Goal: Information Seeking & Learning: Understand process/instructions

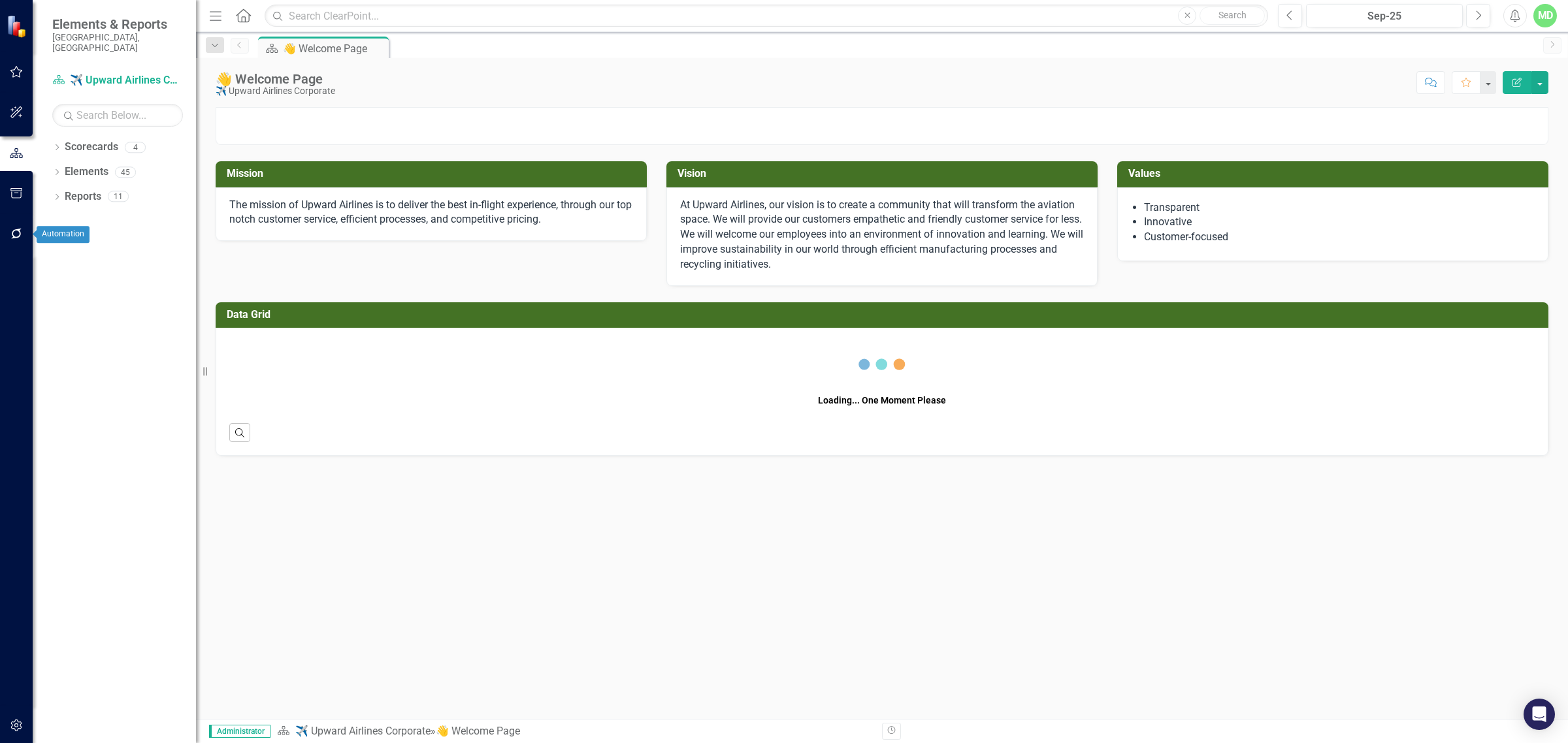
click at [10, 233] on icon "button" at bounding box center [17, 234] width 14 height 11
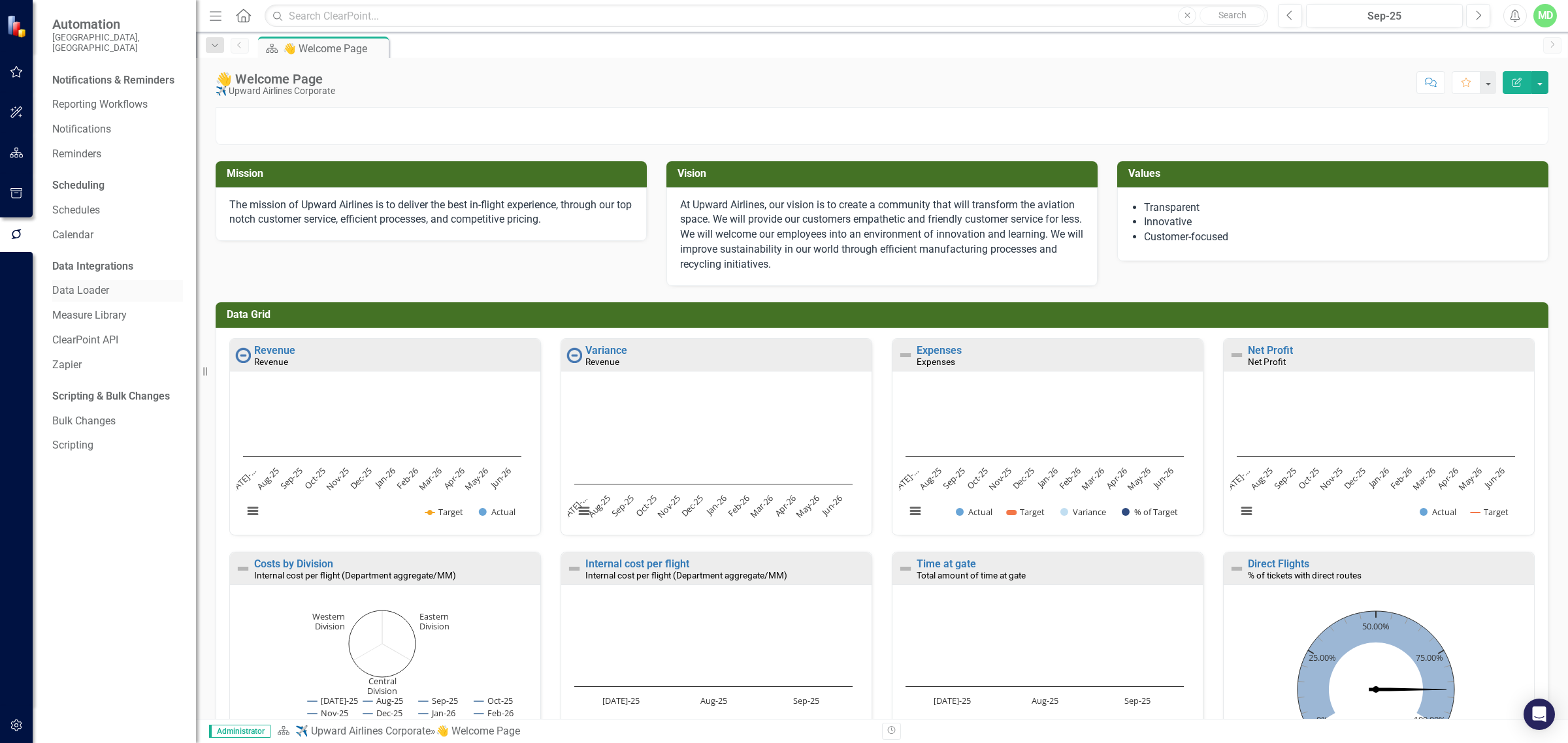
click at [70, 283] on link "Data Loader" at bounding box center [118, 290] width 131 height 15
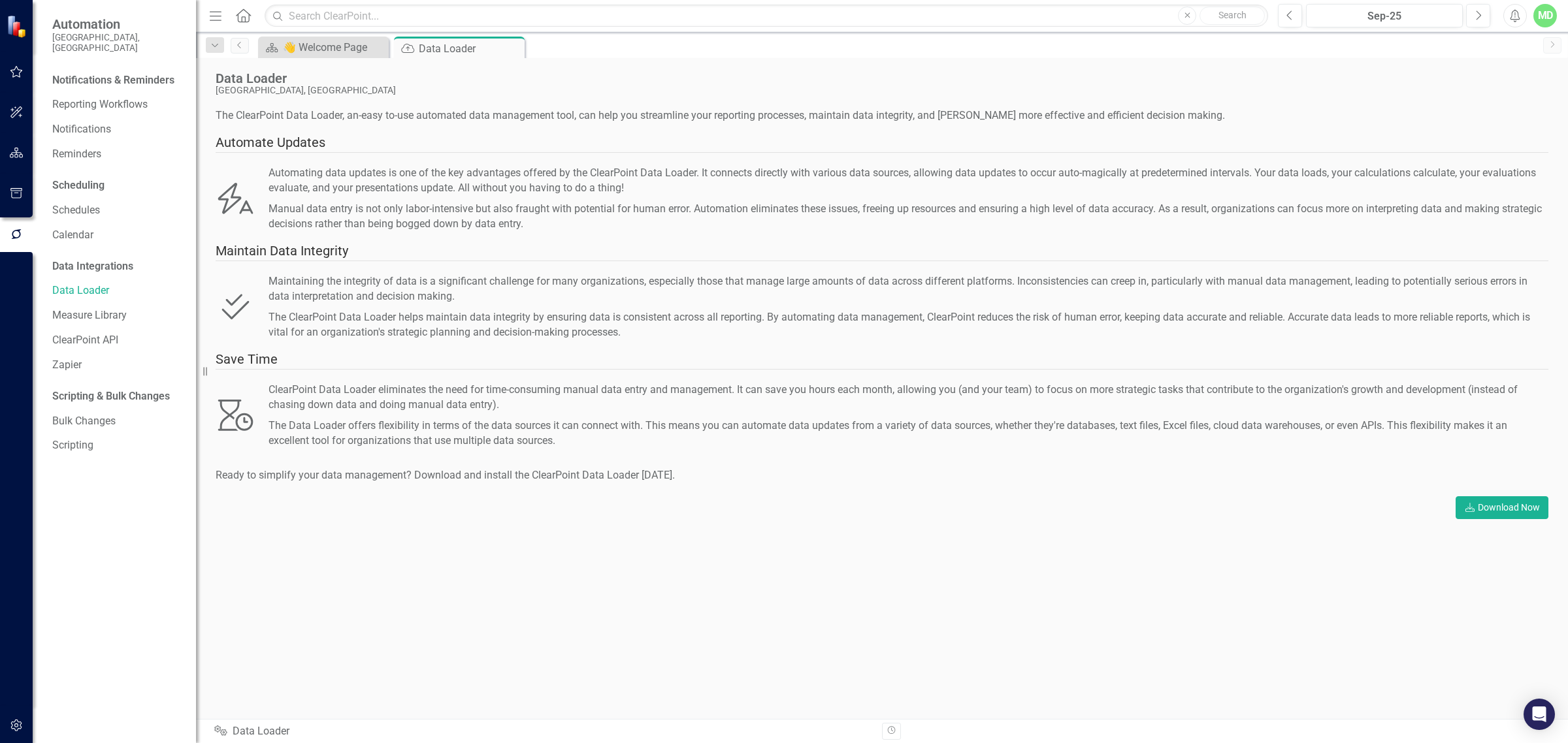
click at [1481, 523] on div "The ClearPoint Data Loader, an-easy to-use automated data management tool, can …" at bounding box center [882, 320] width 1333 height 424
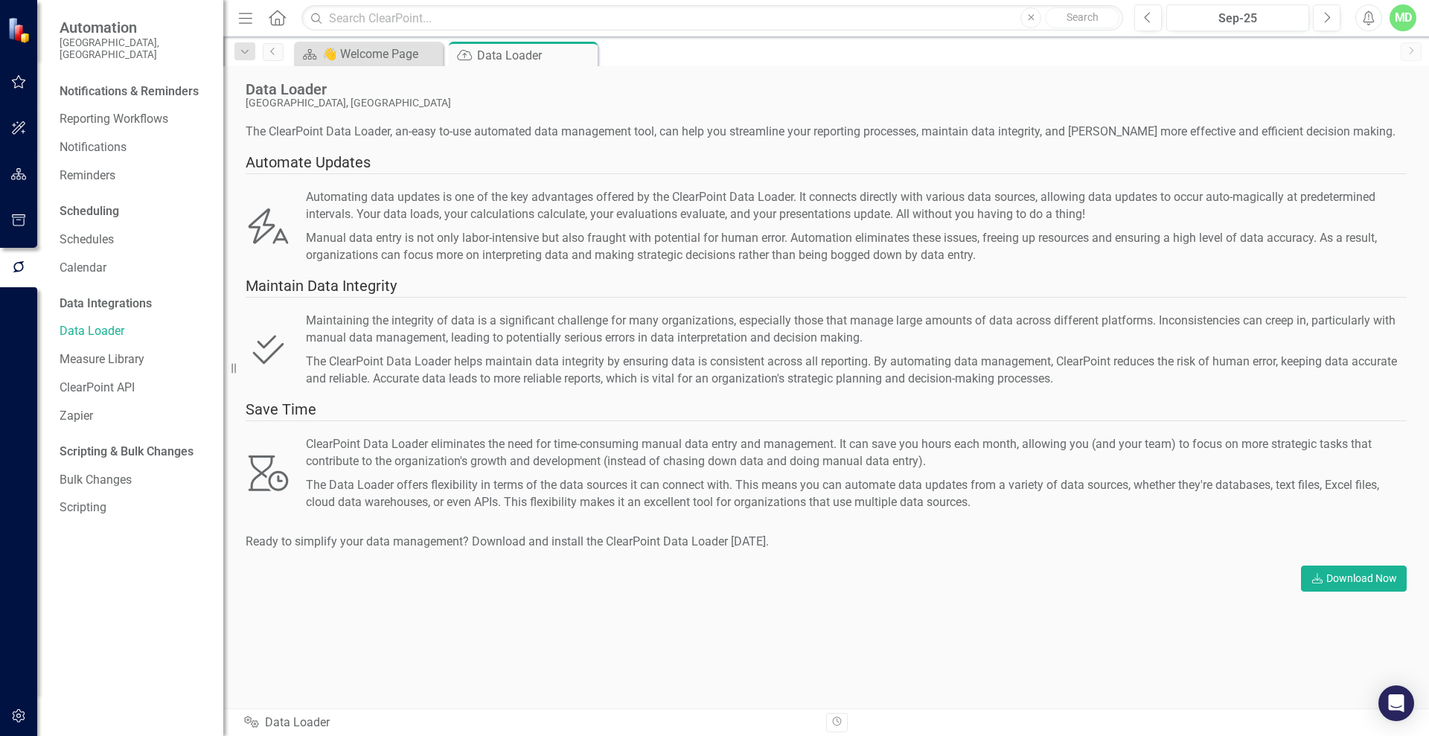
click at [1218, 623] on div "The ClearPoint Data Loader, an-easy to-use automated data management tool, can …" at bounding box center [826, 407] width 1161 height 566
click at [1354, 614] on div "The ClearPoint Data Loader, an-easy to-use automated data management tool, can …" at bounding box center [826, 407] width 1161 height 566
click at [954, 610] on div "The ClearPoint Data Loader, an-easy to-use automated data management tool, can …" at bounding box center [826, 407] width 1161 height 566
click at [855, 493] on div "The Data Loader offers flexibility in terms of the data sources it can connect …" at bounding box center [856, 494] width 1101 height 34
click at [817, 579] on div "The ClearPoint Data Loader, an-easy to-use automated data management tool, can …" at bounding box center [826, 365] width 1161 height 483
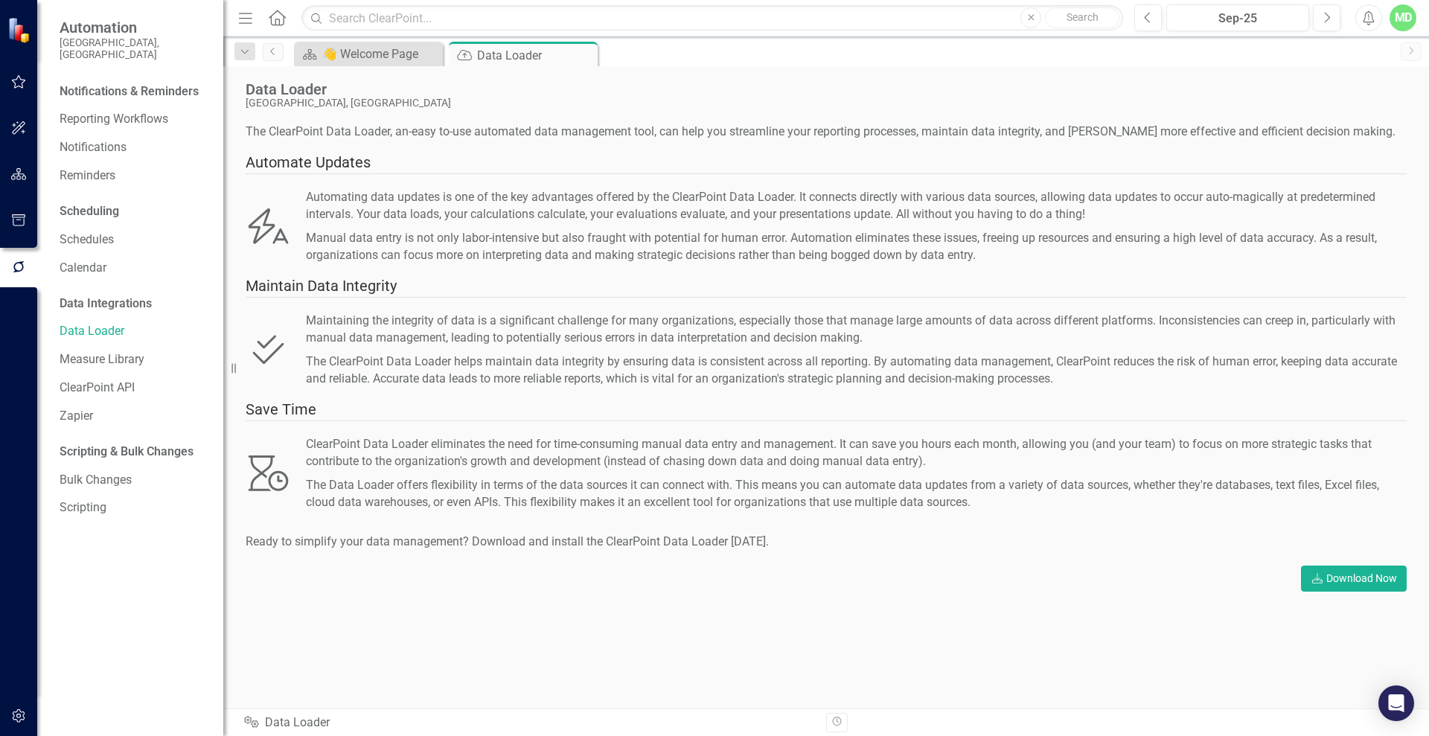
click at [892, 546] on div "Ready to simplify your data management? Download and install the ClearPoint Dat…" at bounding box center [826, 542] width 1161 height 17
click at [960, 561] on div "The ClearPoint Data Loader, an-easy to-use automated data management tool, can …" at bounding box center [826, 365] width 1161 height 483
click at [1007, 584] on div "The ClearPoint Data Loader, an-easy to-use automated data management tool, can …" at bounding box center [826, 365] width 1161 height 483
click at [890, 570] on div "The ClearPoint Data Loader, an-easy to-use automated data management tool, can …" at bounding box center [826, 365] width 1161 height 483
click at [1143, 571] on div "The ClearPoint Data Loader, an-easy to-use automated data management tool, can …" at bounding box center [826, 365] width 1161 height 483
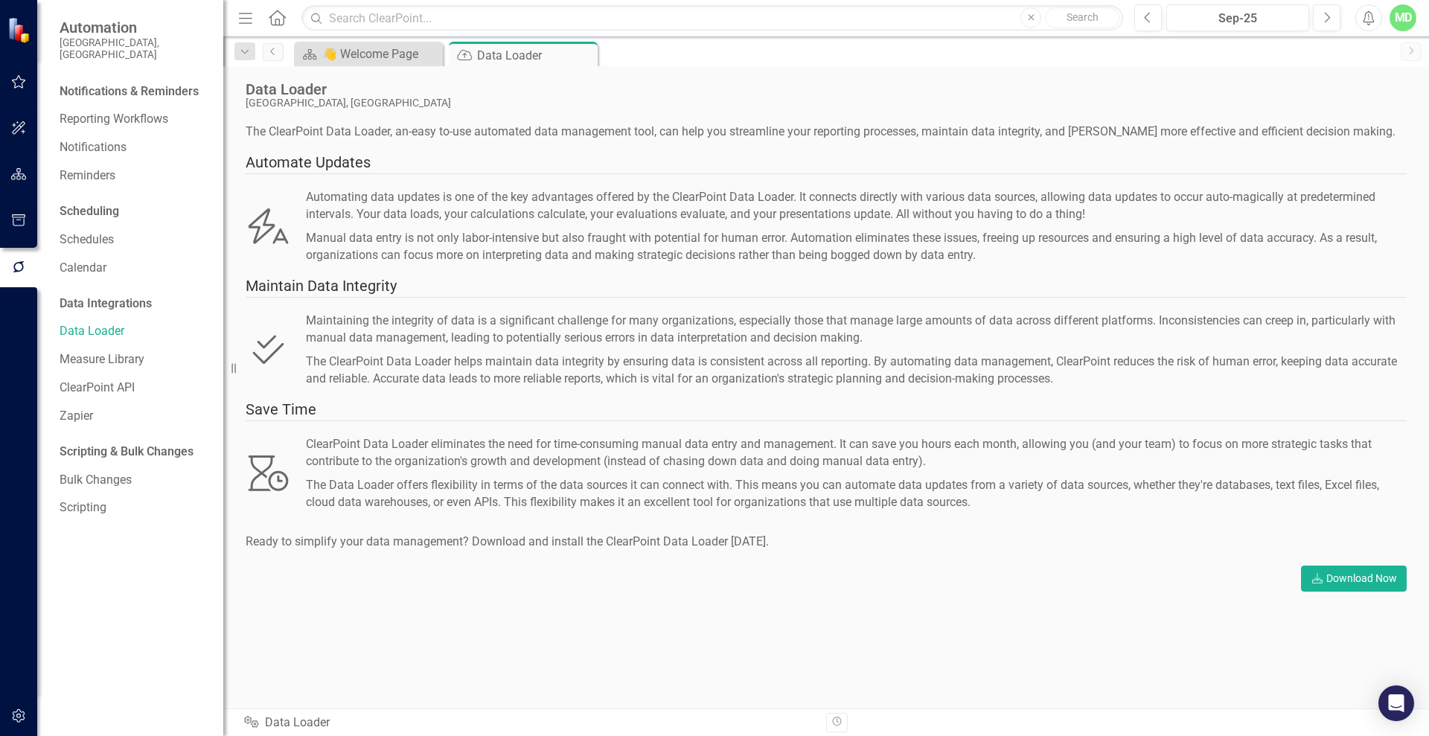
click at [1131, 561] on div "The ClearPoint Data Loader, an-easy to-use automated data management tool, can …" at bounding box center [826, 365] width 1161 height 483
click at [984, 572] on div "The ClearPoint Data Loader, an-easy to-use automated data management tool, can …" at bounding box center [826, 365] width 1161 height 483
click at [987, 569] on div "The ClearPoint Data Loader, an-easy to-use automated data management tool, can …" at bounding box center [826, 365] width 1161 height 483
click at [705, 645] on div "The ClearPoint Data Loader, an-easy to-use automated data management tool, can …" at bounding box center [826, 407] width 1161 height 566
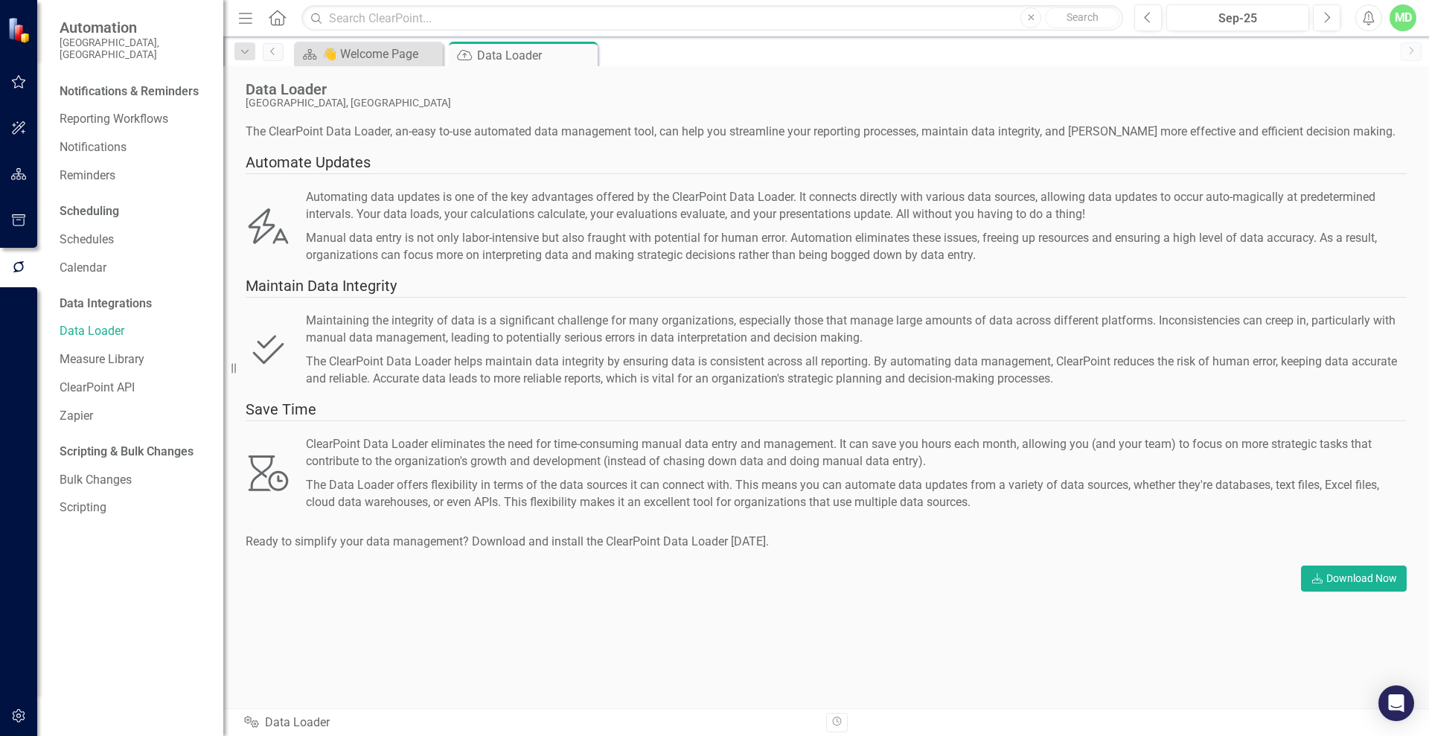
click at [1088, 613] on div "The ClearPoint Data Loader, an-easy to-use automated data management tool, can …" at bounding box center [826, 407] width 1161 height 566
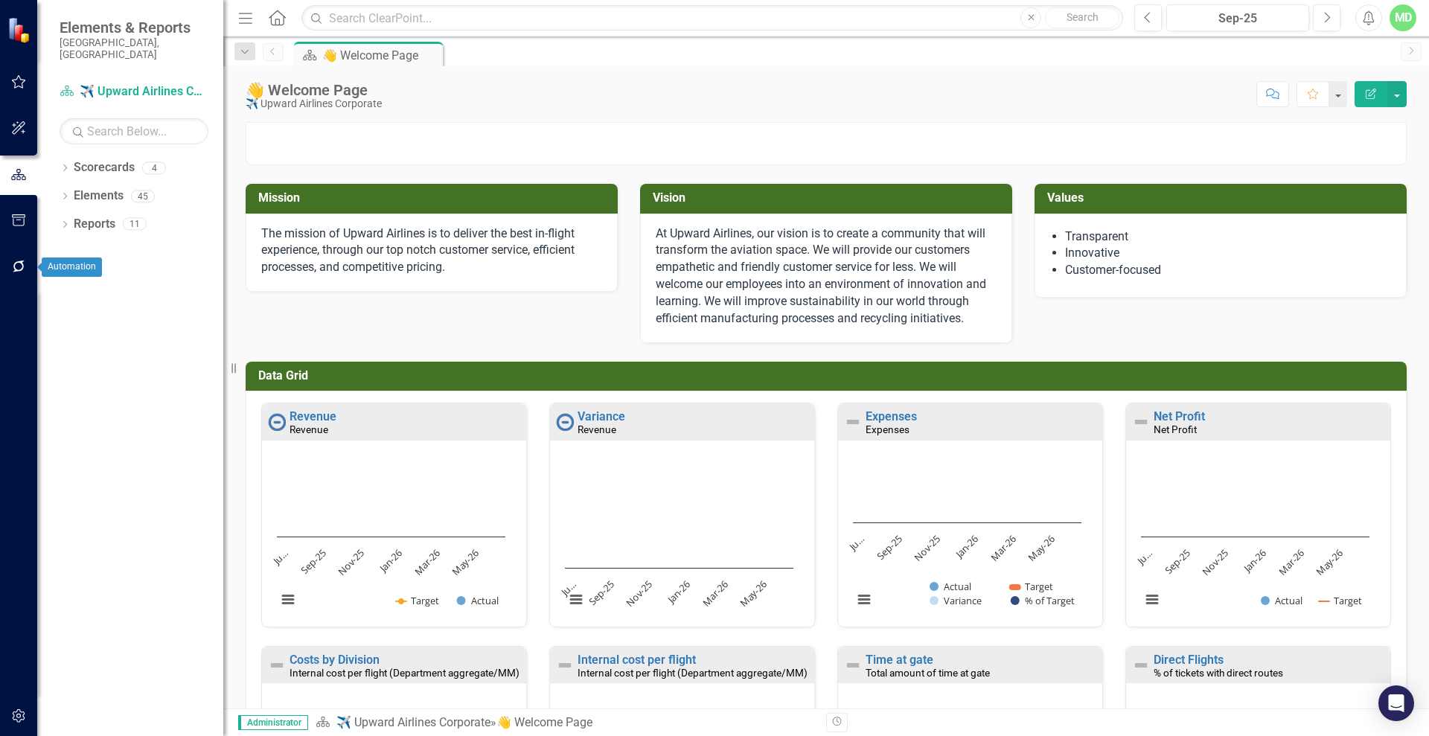
click at [16, 265] on icon "button" at bounding box center [19, 267] width 16 height 12
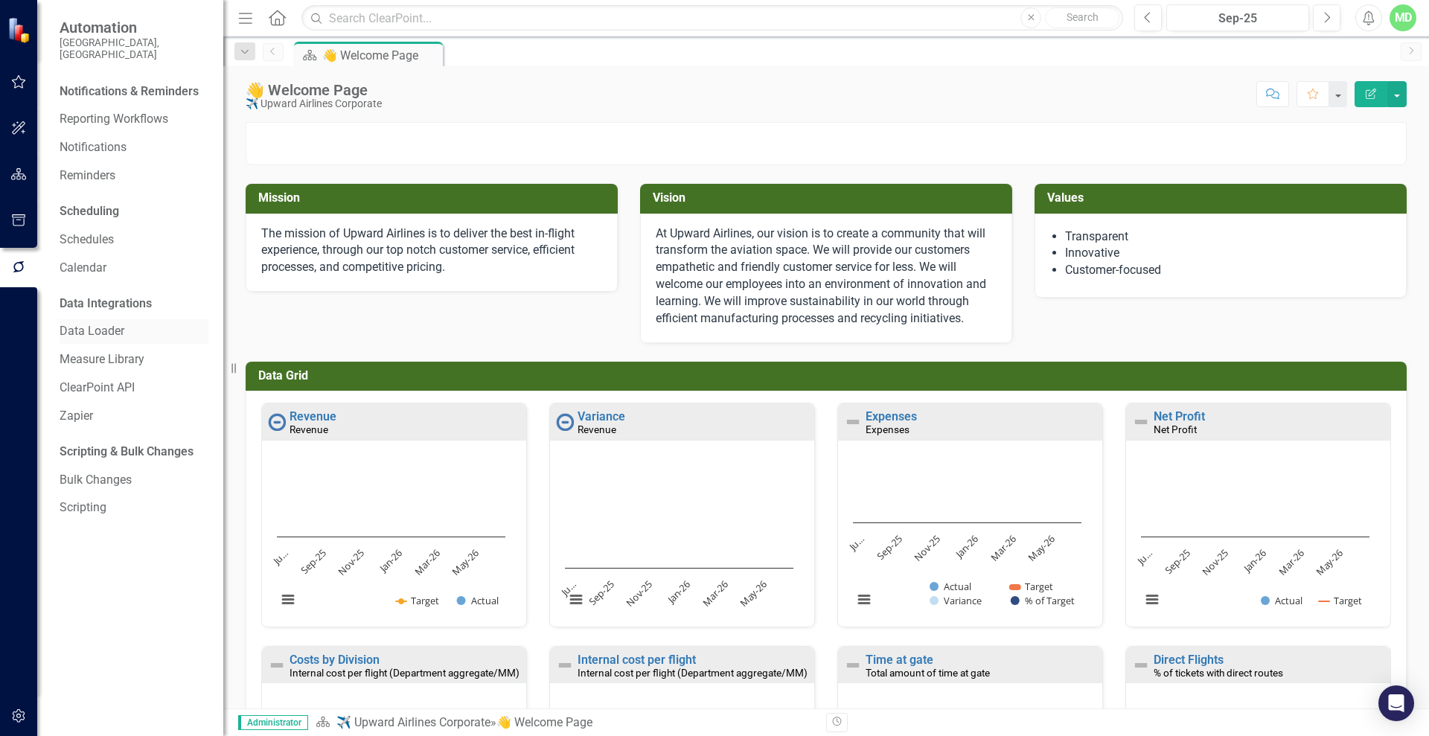
click at [80, 323] on link "Data Loader" at bounding box center [134, 331] width 149 height 17
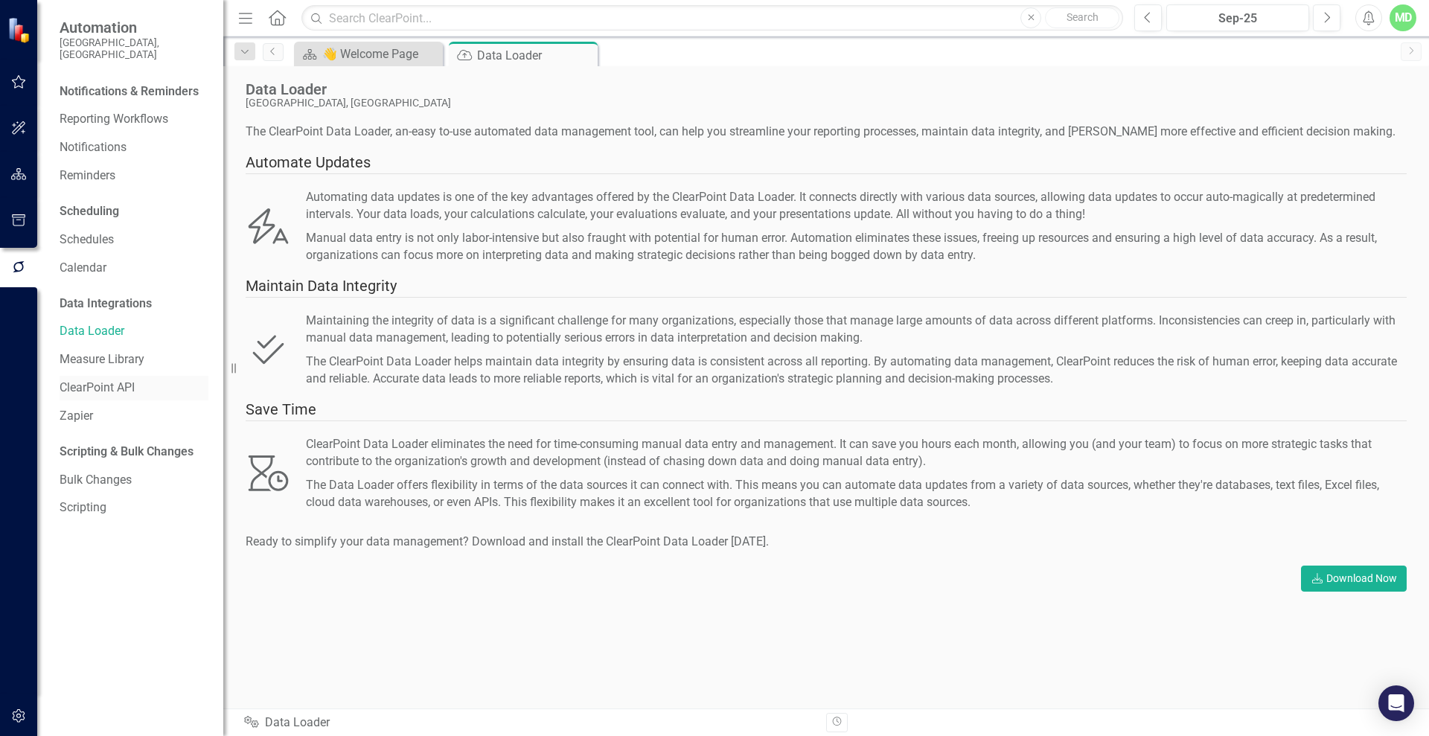
click at [121, 380] on link "ClearPoint API" at bounding box center [134, 388] width 149 height 17
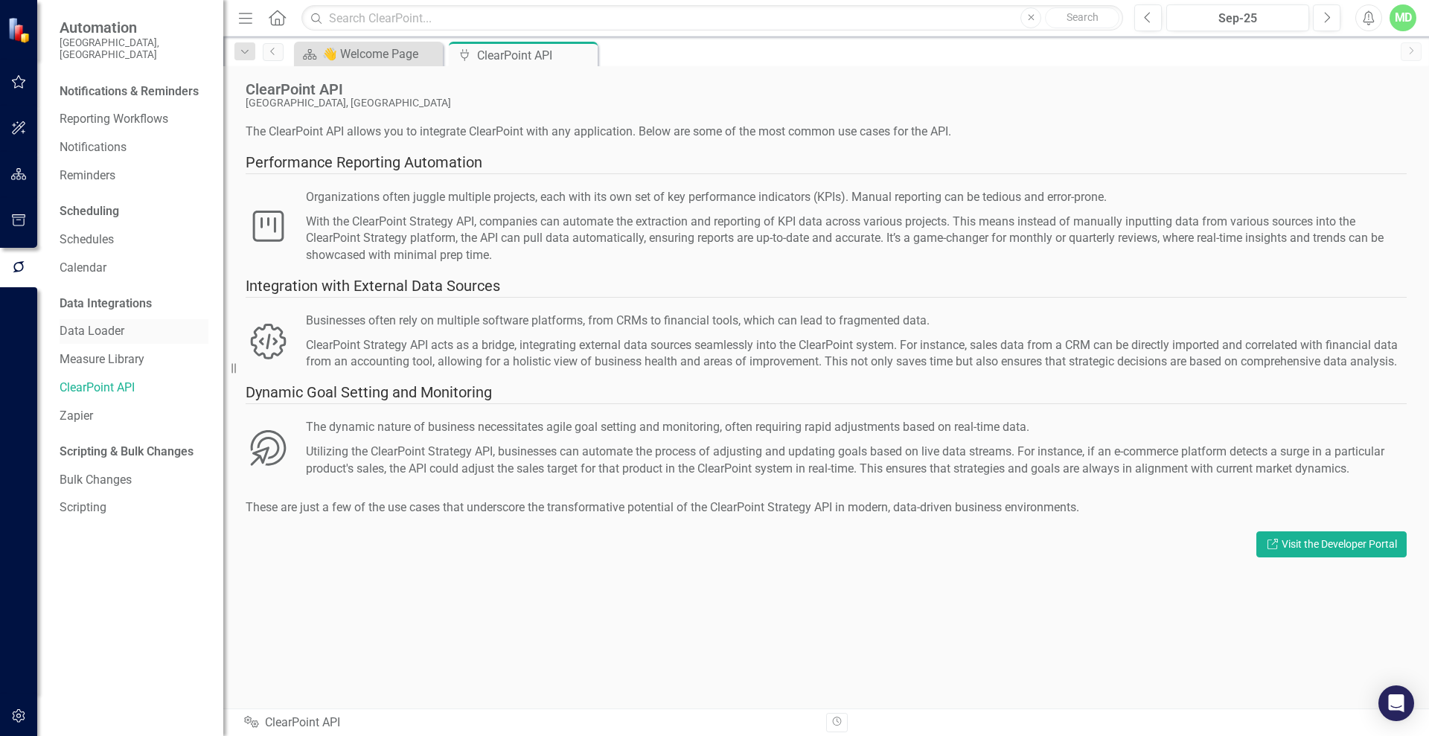
click at [91, 323] on link "Data Loader" at bounding box center [134, 331] width 149 height 17
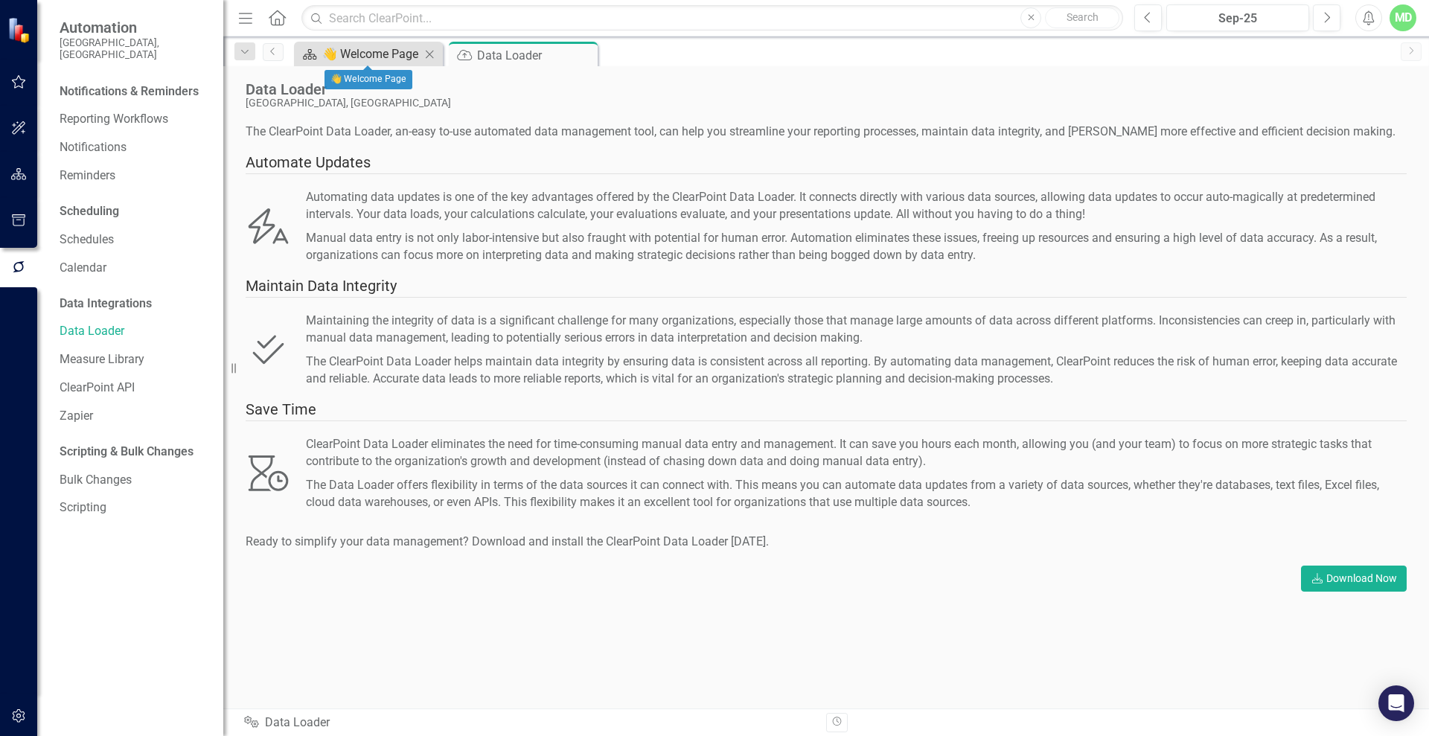
click at [355, 45] on div "👋 Welcome Page" at bounding box center [371, 54] width 98 height 19
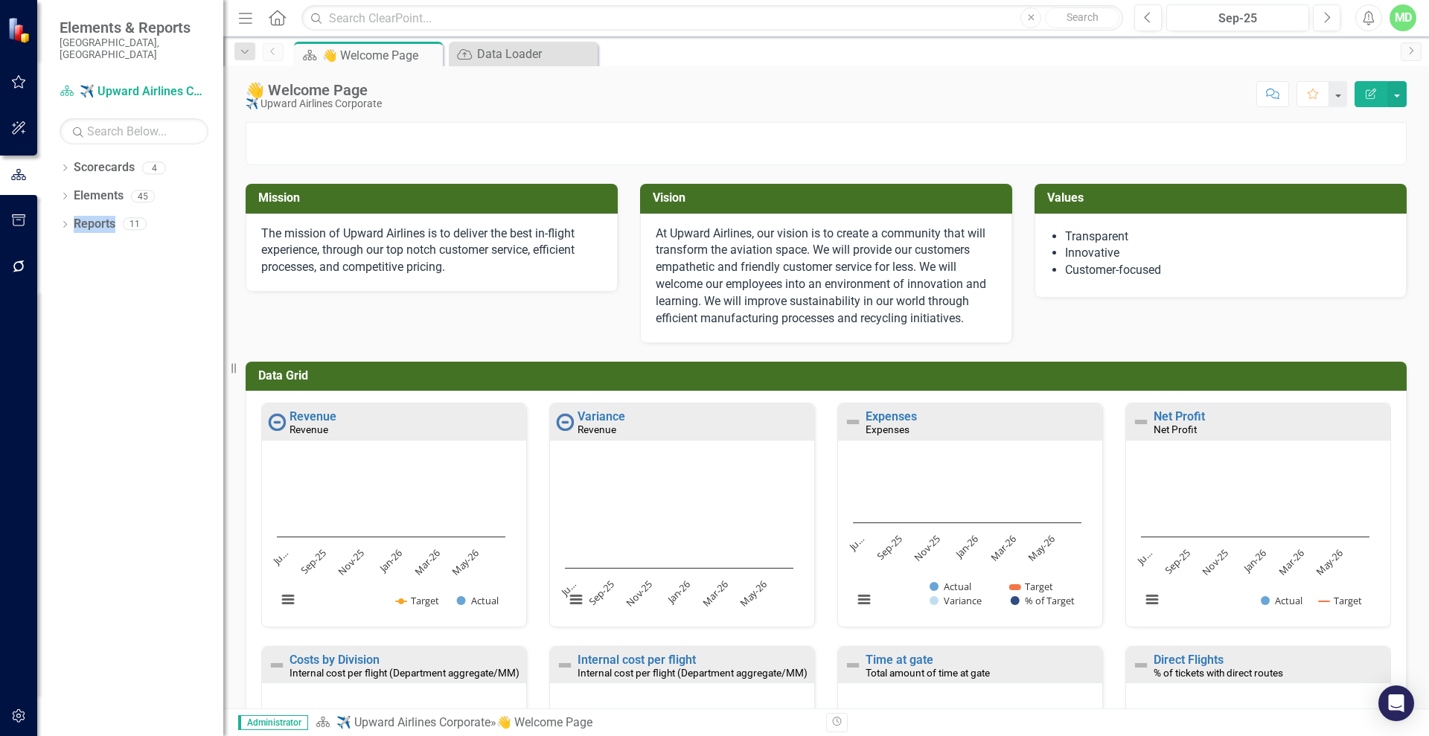
drag, startPoint x: 44, startPoint y: 462, endPoint x: 169, endPoint y: 474, distance: 125.7
click at [169, 474] on div "Dropdown Scorecards 4 ✈️ Upward Airlines Corporate Dropdown TOWF Strategic Plan…" at bounding box center [130, 446] width 186 height 581
click at [15, 715] on icon "button" at bounding box center [19, 716] width 16 height 12
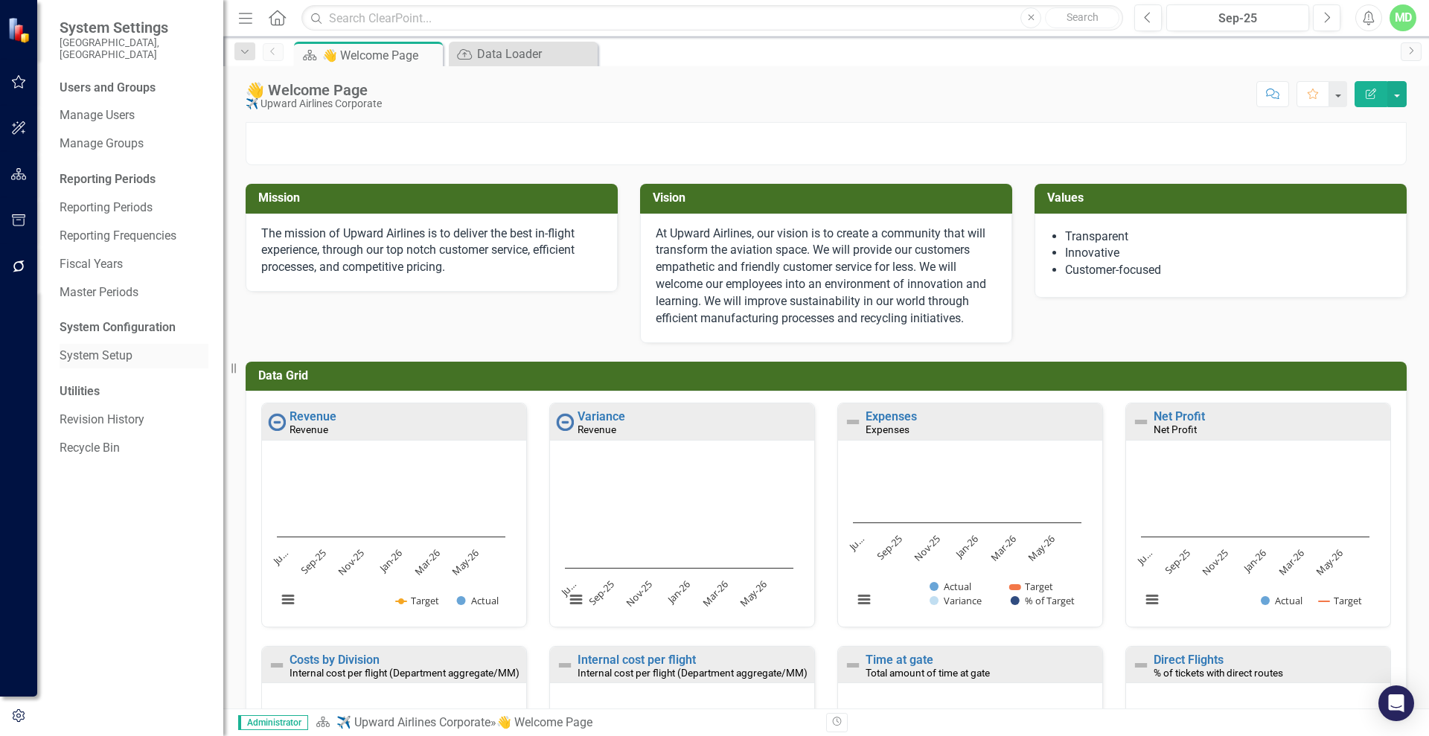
click at [108, 348] on link "System Setup" at bounding box center [134, 356] width 149 height 17
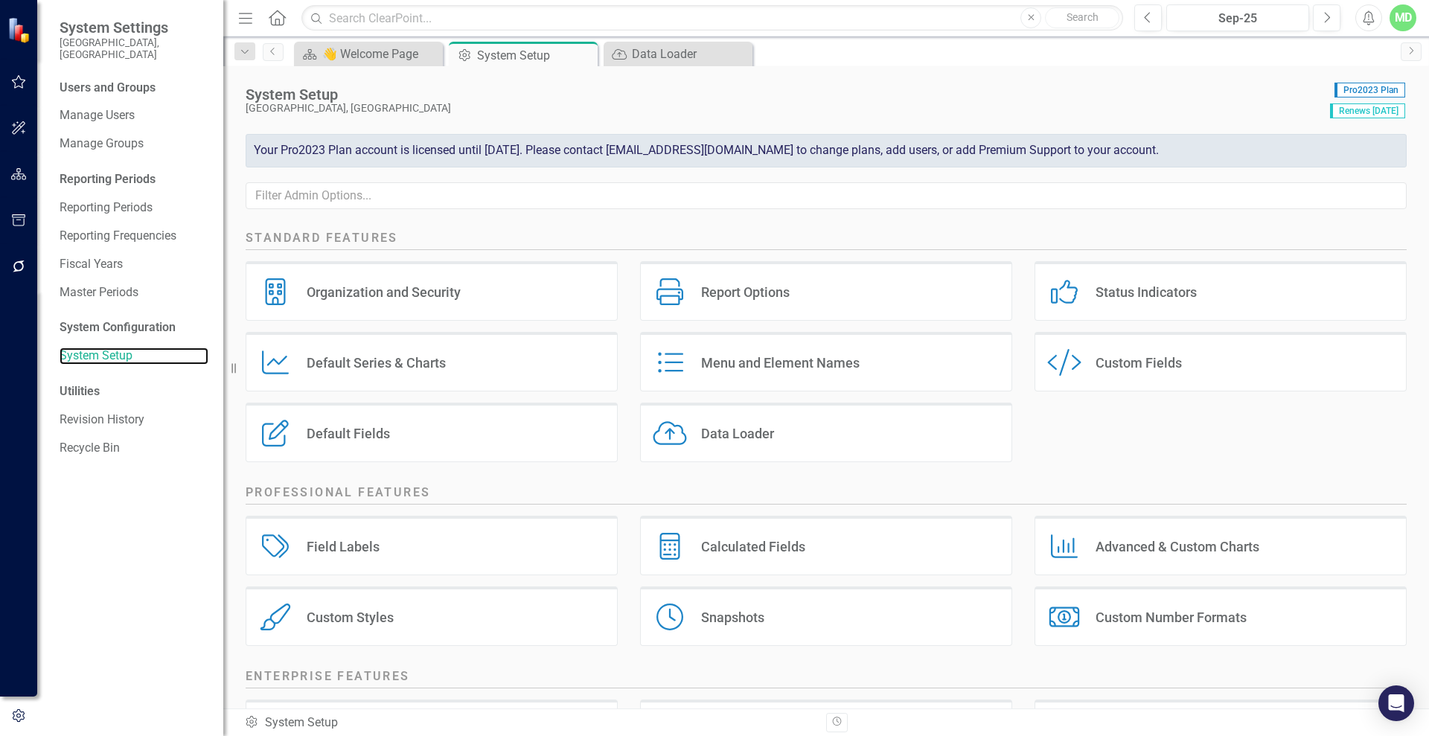
scroll to position [144, 0]
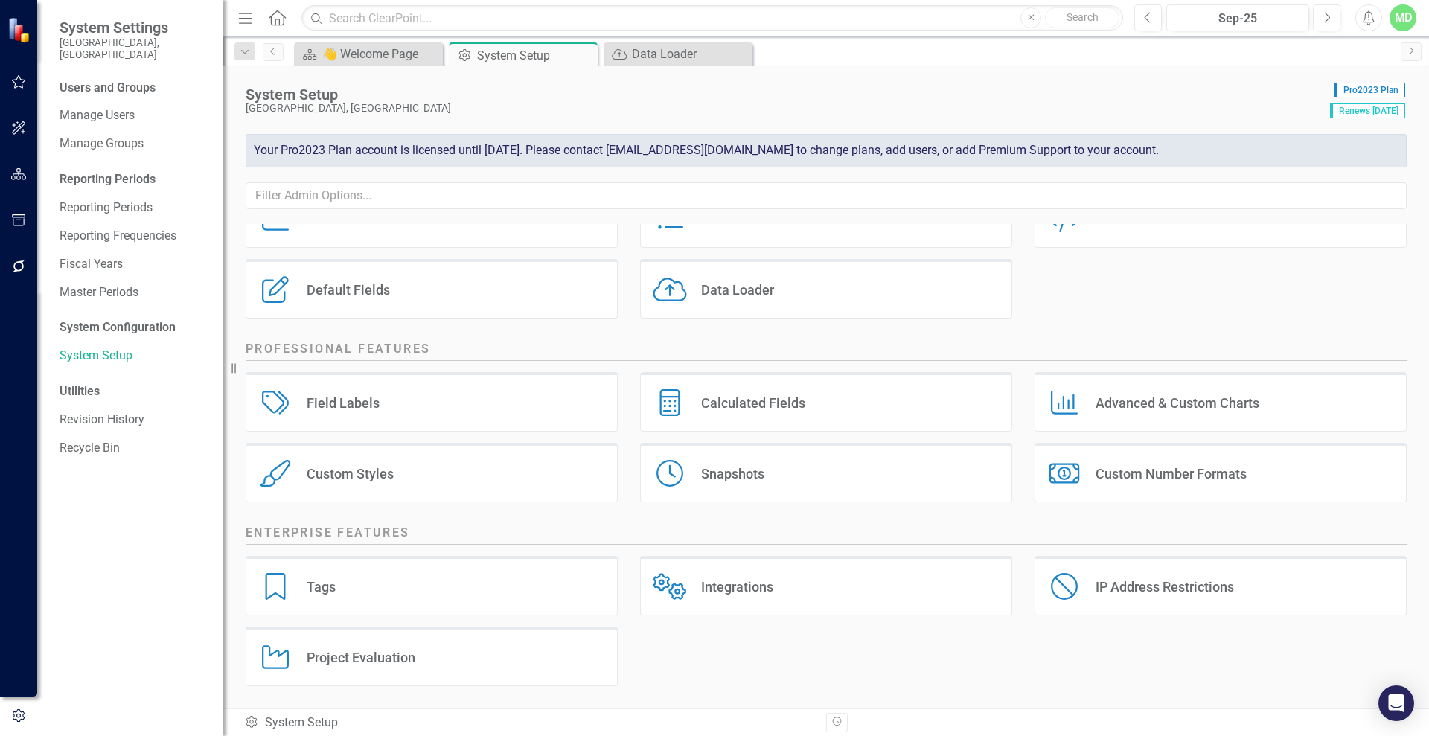
click at [1109, 581] on div "IP Address Restrictions" at bounding box center [1165, 586] width 138 height 17
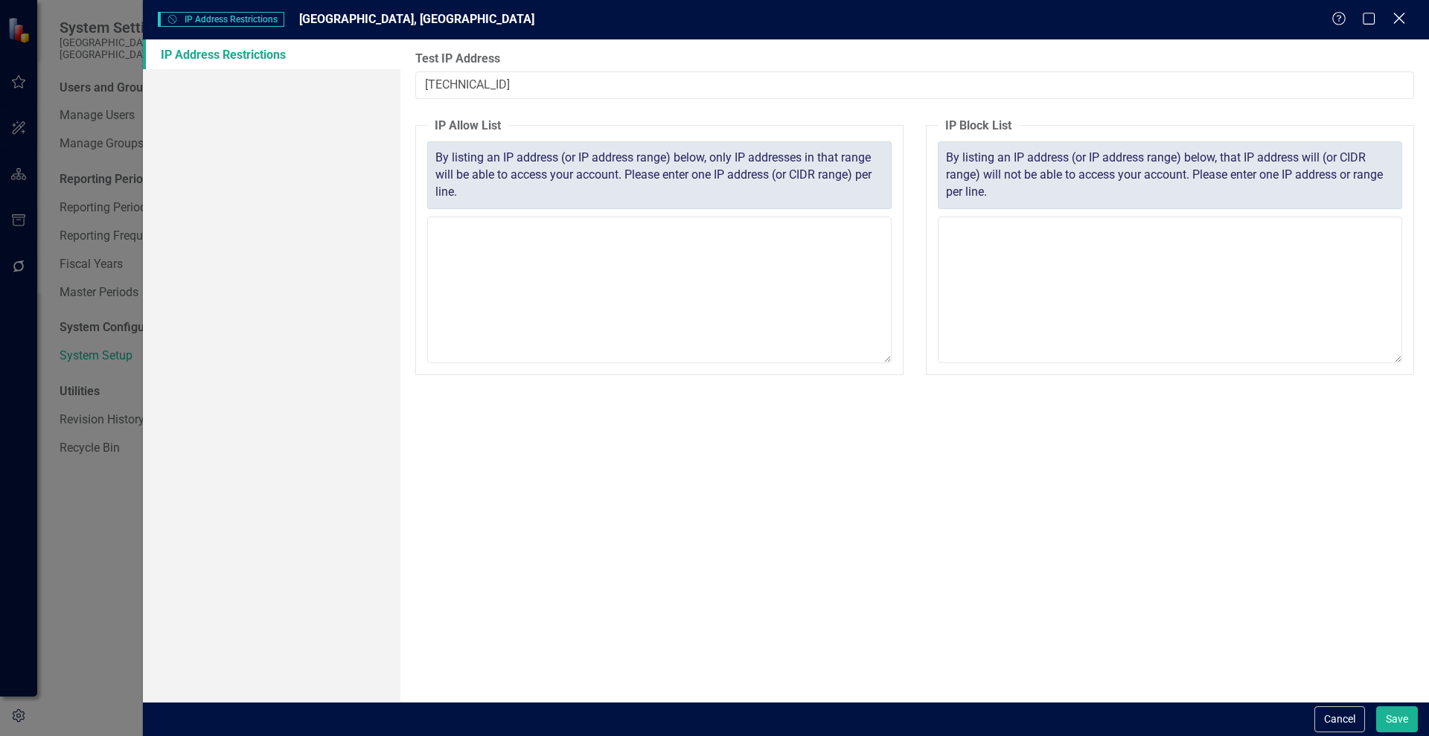
click at [1400, 20] on icon "Close" at bounding box center [1399, 18] width 19 height 14
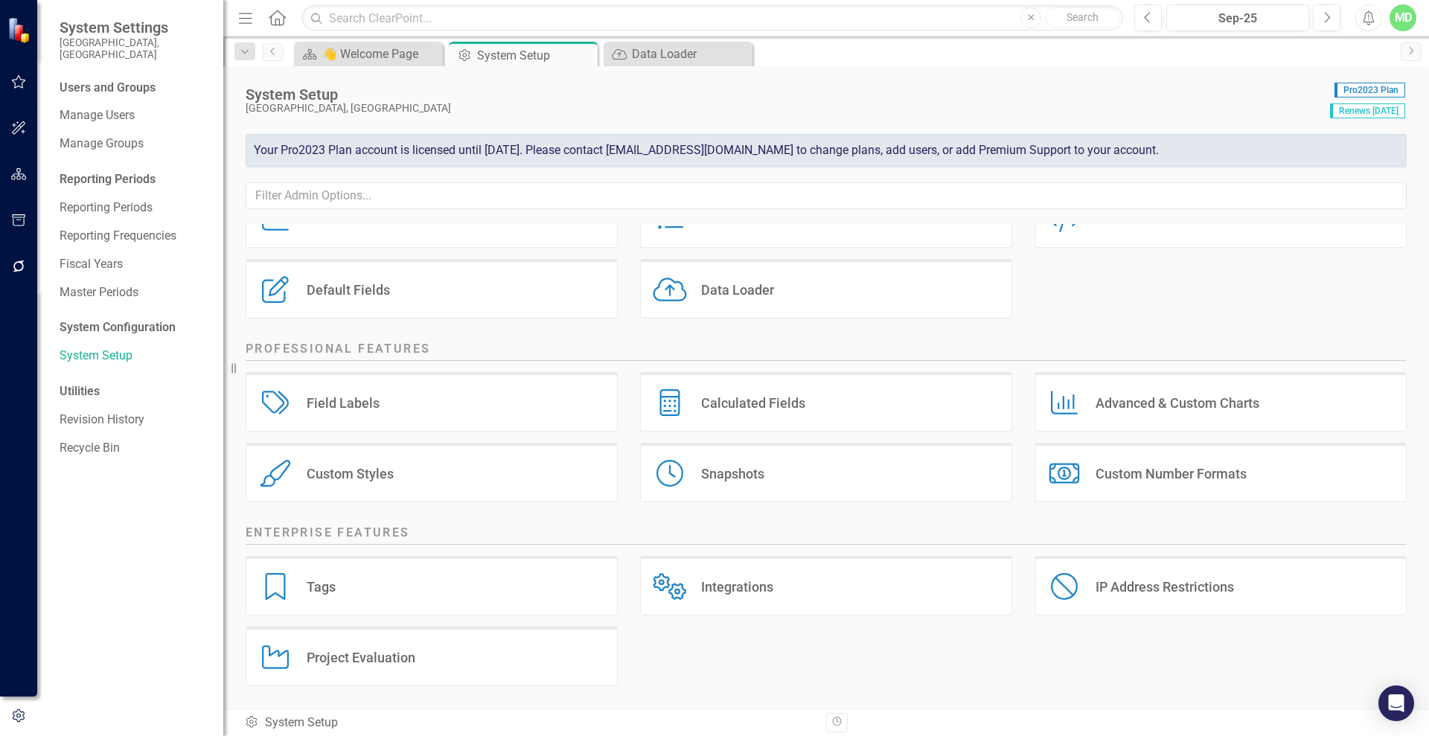
click at [730, 587] on div "Integrations" at bounding box center [737, 586] width 72 height 17
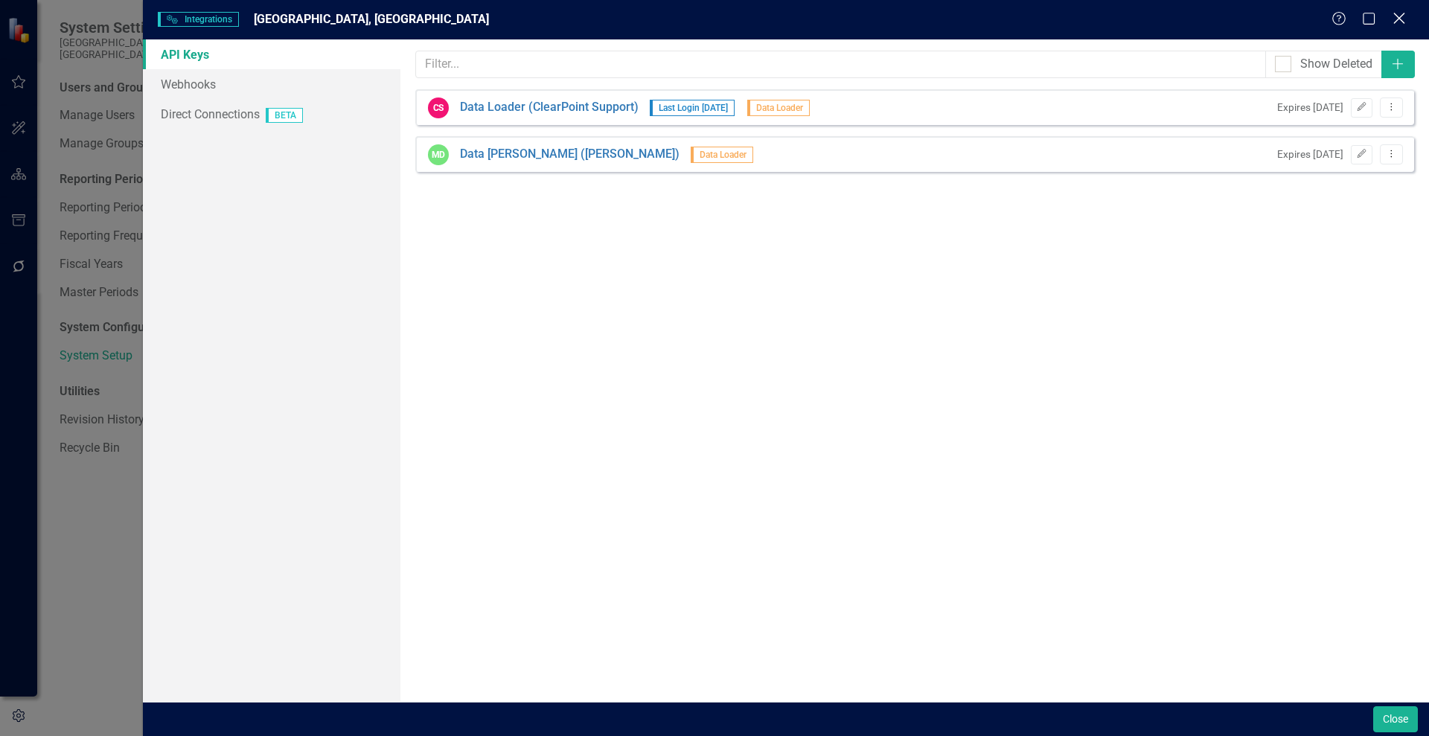
click at [1399, 19] on icon at bounding box center [1399, 18] width 11 height 11
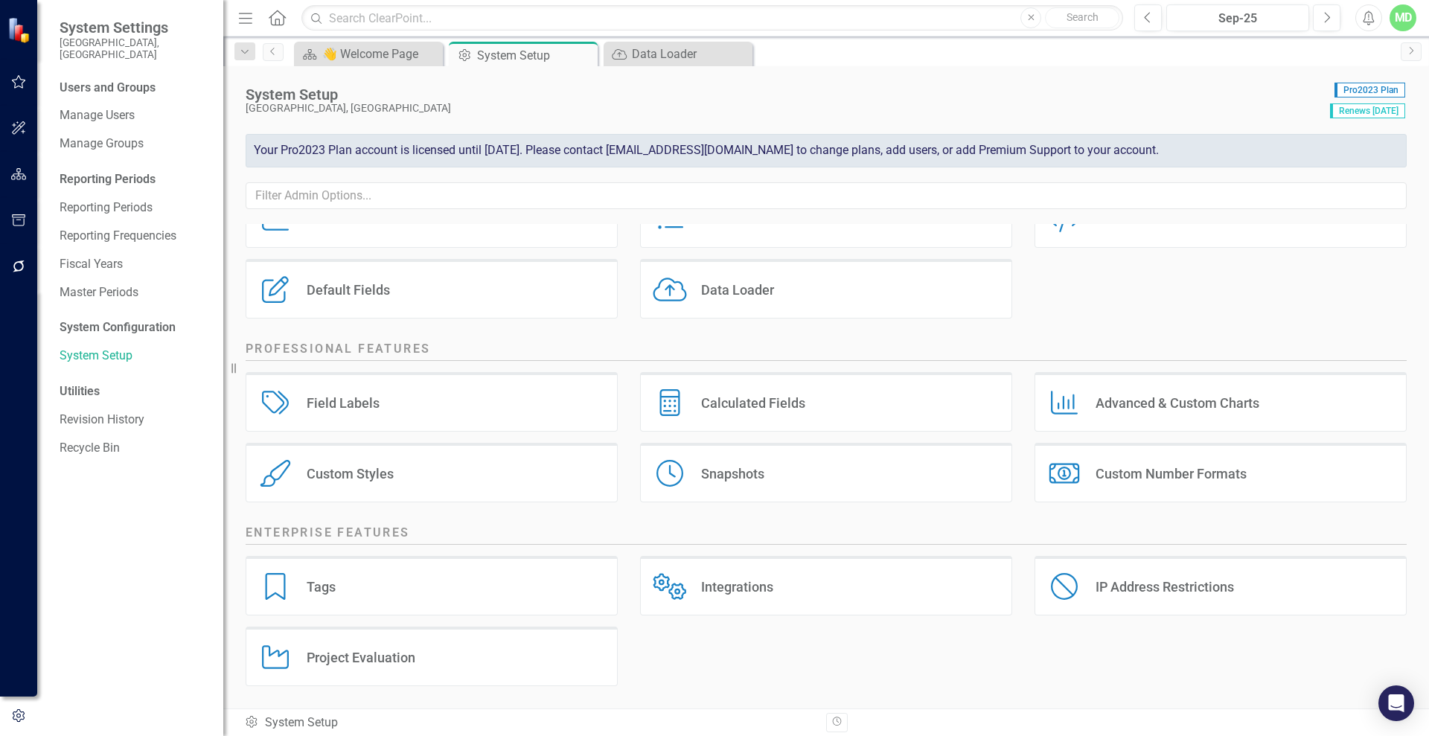
click at [742, 296] on div "Data Loader" at bounding box center [737, 289] width 73 height 17
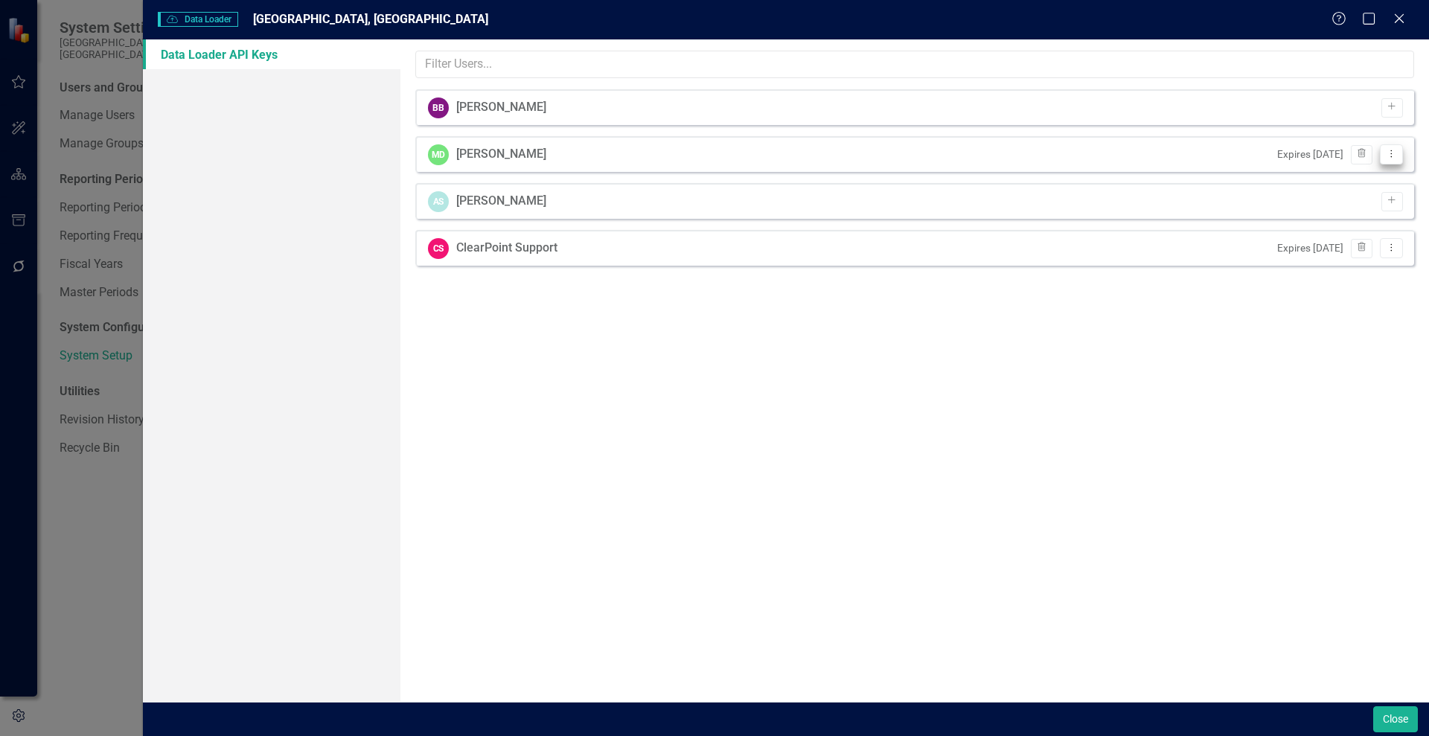
click at [1391, 159] on button "Dropdown Menu" at bounding box center [1391, 154] width 23 height 20
click at [1341, 179] on link "API Key View API Key" at bounding box center [1344, 179] width 118 height 28
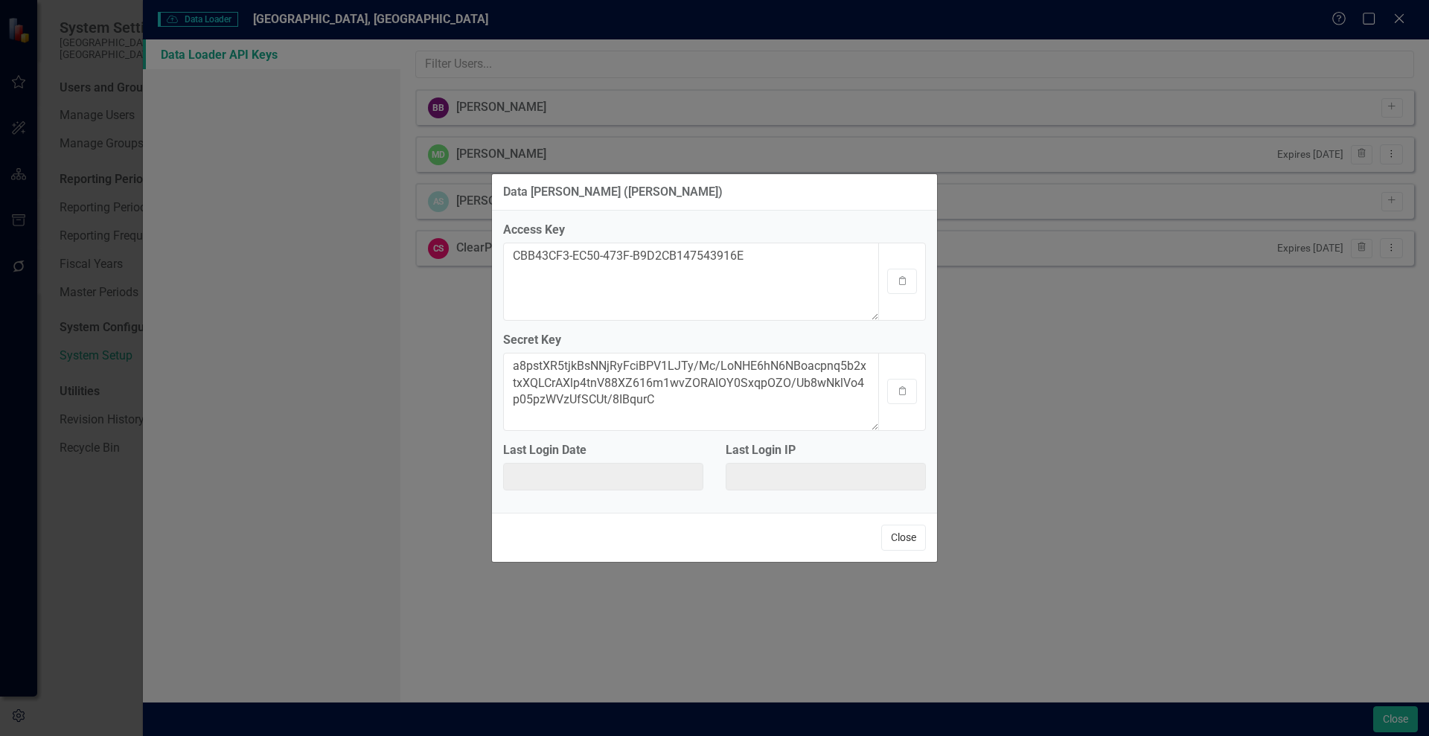
click at [907, 537] on button "Close" at bounding box center [903, 538] width 45 height 26
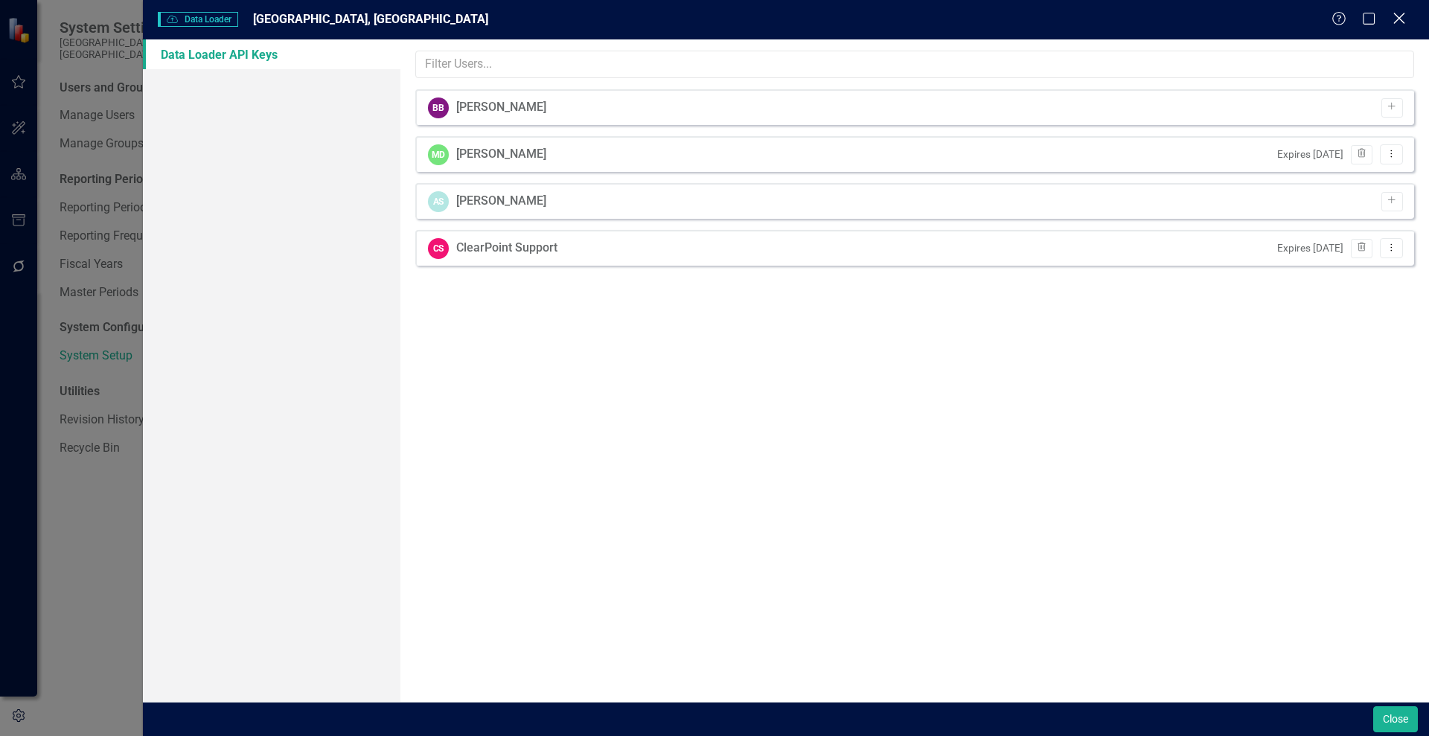
click at [1396, 16] on icon "Close" at bounding box center [1399, 18] width 19 height 14
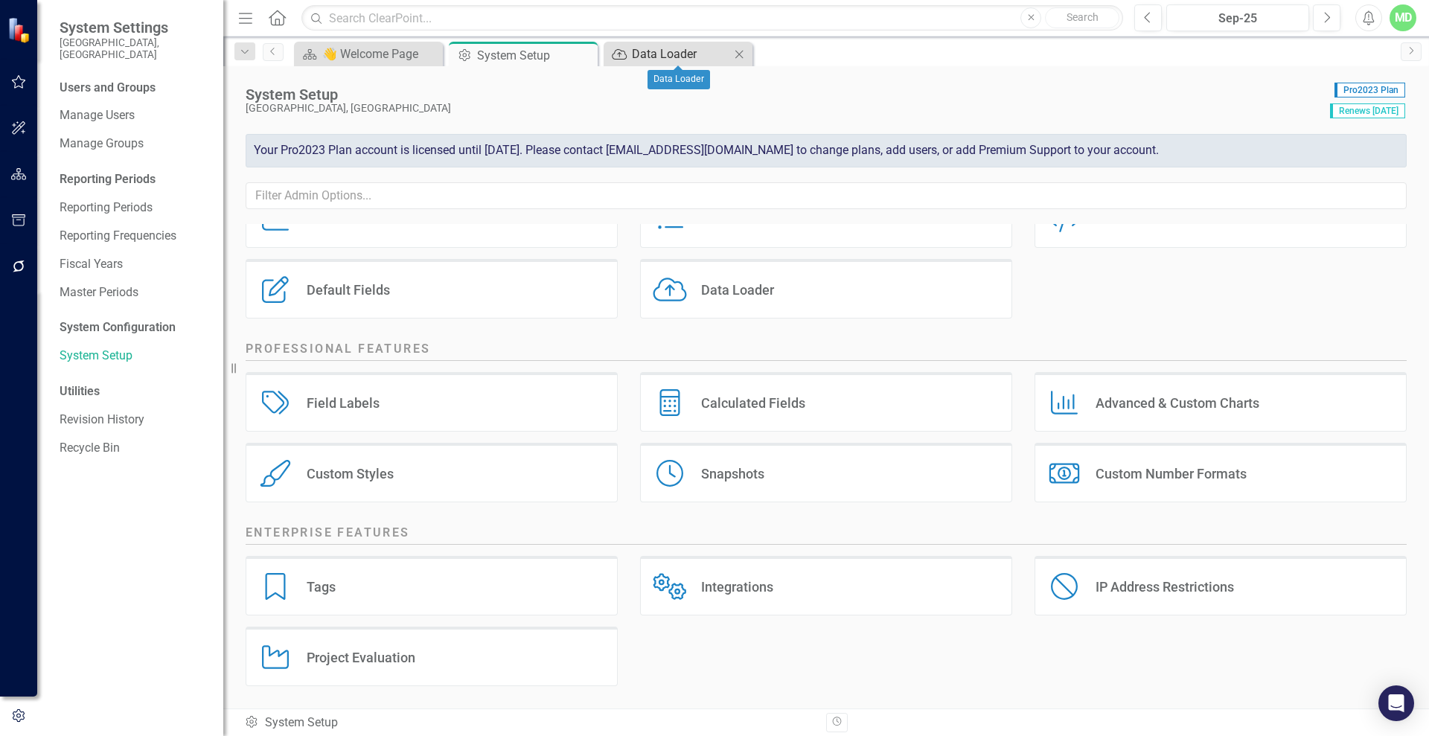
click at [670, 54] on div "Data Loader" at bounding box center [681, 54] width 98 height 19
